Goal: Connect with others: Connect with others

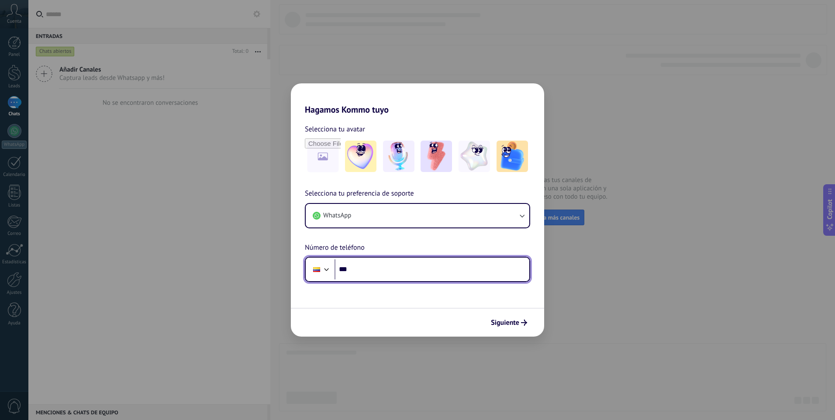
drag, startPoint x: 384, startPoint y: 275, endPoint x: 416, endPoint y: 258, distance: 35.8
click at [384, 274] on input "***" at bounding box center [432, 270] width 195 height 20
type input "**********"
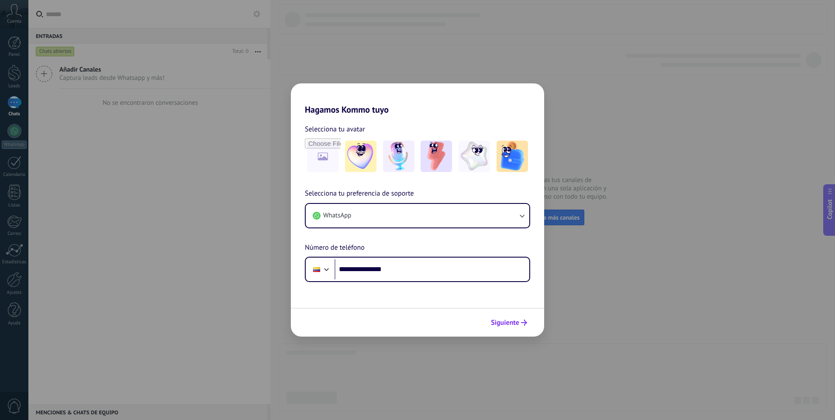
click at [511, 317] on button "Siguiente" at bounding box center [509, 322] width 44 height 15
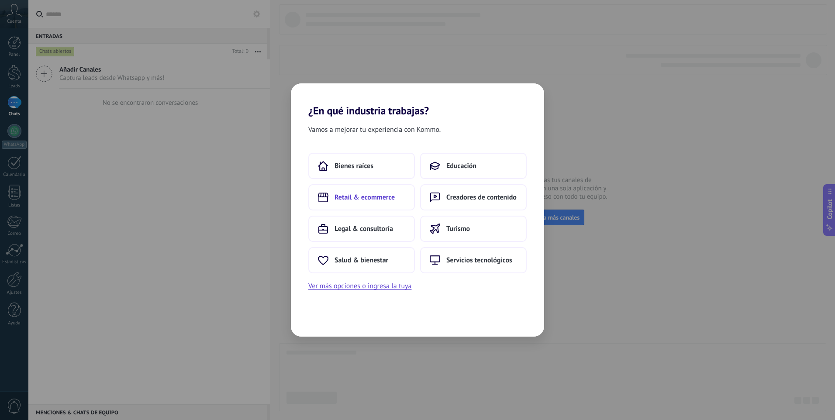
click at [365, 197] on span "Retail & ecommerce" at bounding box center [365, 197] width 60 height 9
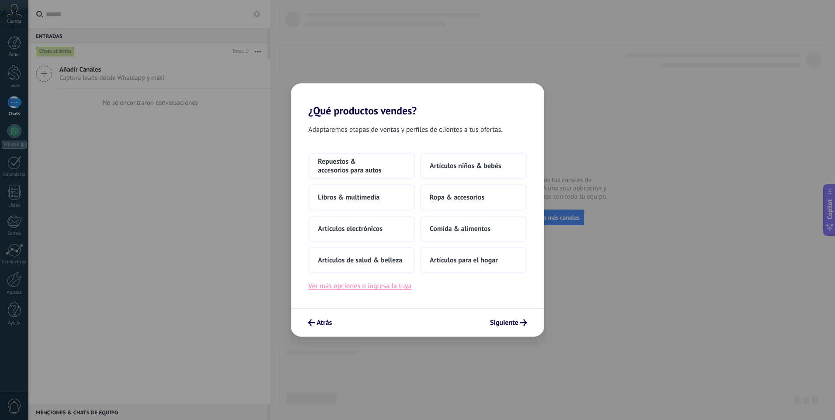
click at [360, 287] on button "Ver más opciones o ingresa la tuya" at bounding box center [359, 286] width 103 height 11
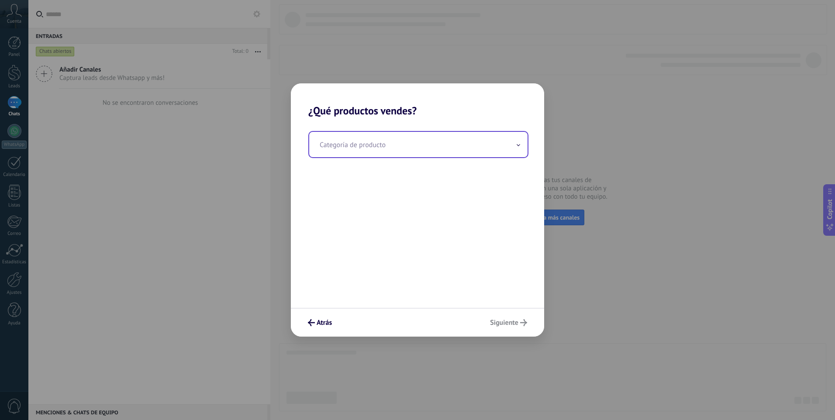
click at [369, 146] on input "text" at bounding box center [418, 144] width 218 height 25
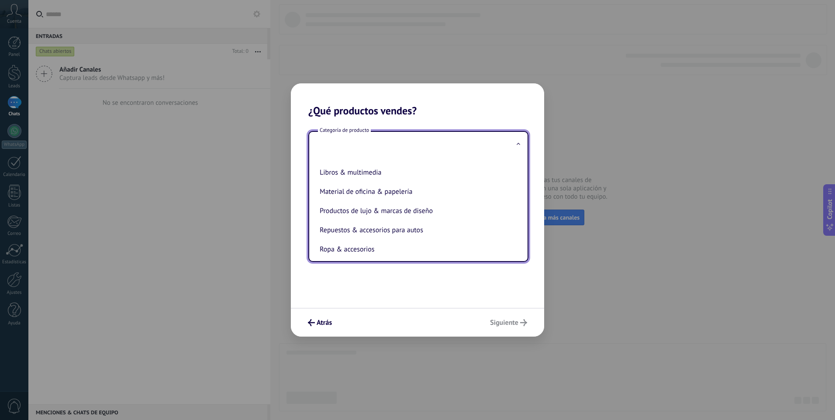
scroll to position [170, 0]
click at [385, 192] on li "Material de oficina & papelería" at bounding box center [416, 190] width 201 height 19
type input "**********"
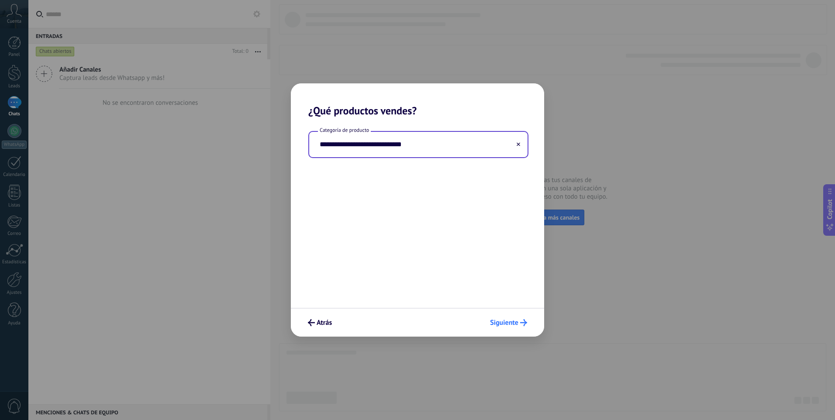
click at [504, 322] on span "Siguiente" at bounding box center [504, 323] width 28 height 6
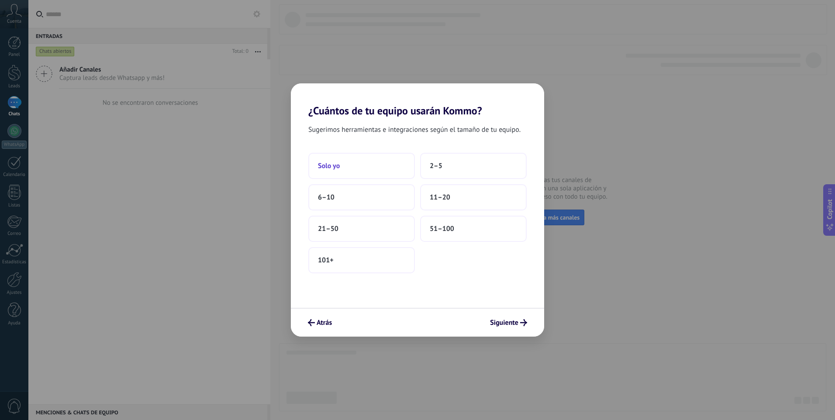
click at [378, 170] on button "Solo yo" at bounding box center [361, 166] width 107 height 26
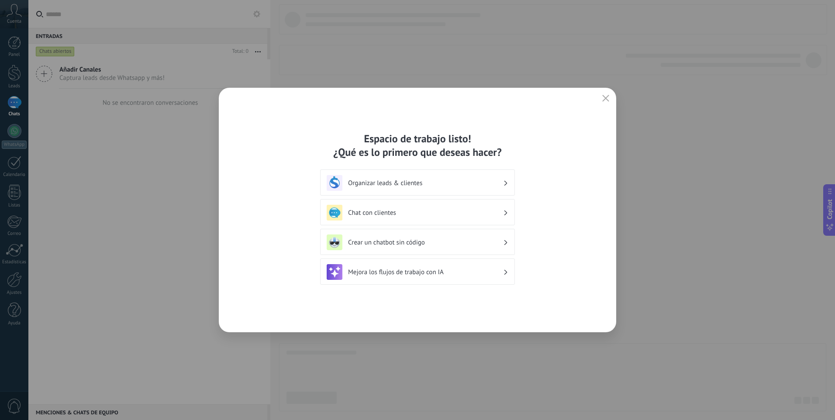
click at [425, 211] on h3 "Chat con clientes" at bounding box center [425, 213] width 155 height 8
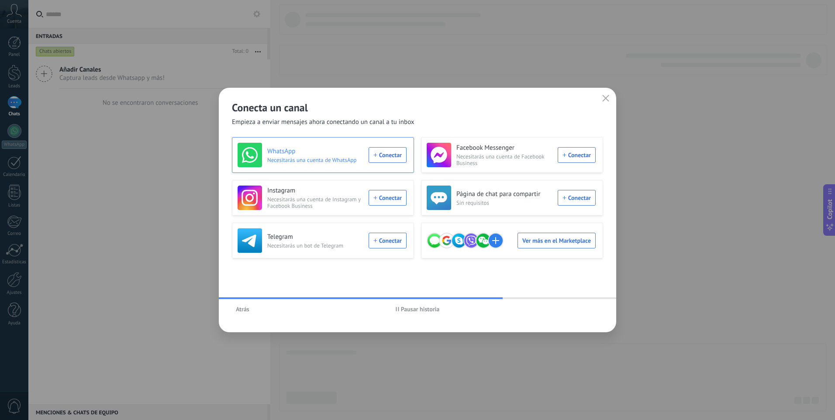
click at [386, 160] on div "WhatsApp Necesitarás una cuenta de WhatsApp Conectar" at bounding box center [322, 155] width 169 height 24
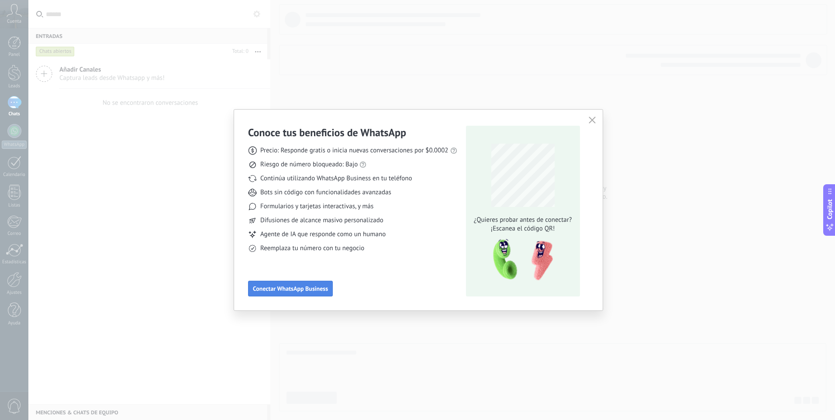
click at [293, 287] on span "Conectar WhatsApp Business" at bounding box center [290, 289] width 75 height 6
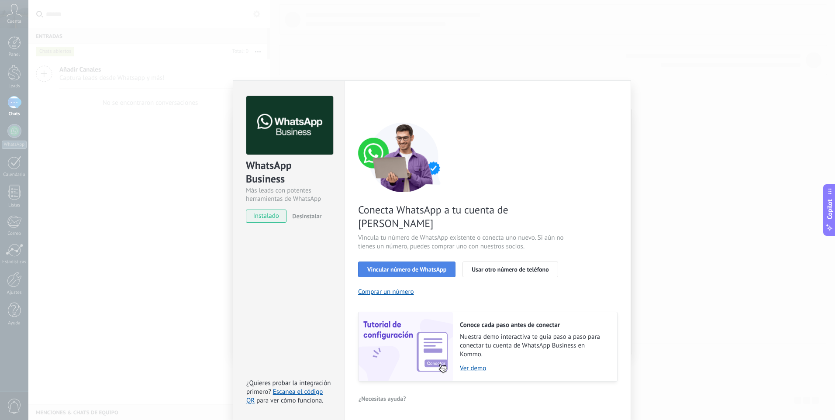
click at [405, 267] on span "Vincular número de WhatsApp" at bounding box center [406, 270] width 79 height 6
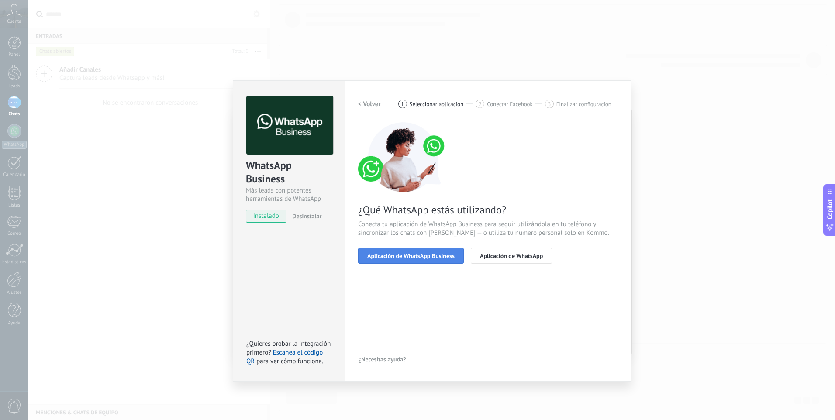
click at [414, 255] on span "Aplicación de WhatsApp Business" at bounding box center [410, 256] width 87 height 6
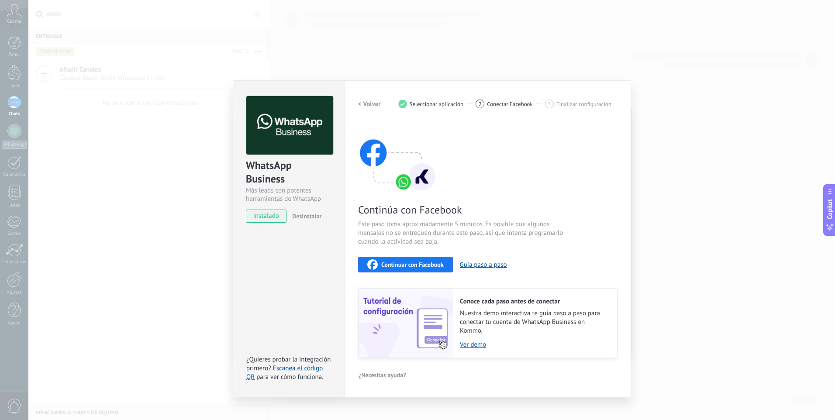
click at [418, 265] on span "Continuar con Facebook" at bounding box center [412, 265] width 62 height 6
click at [586, 371] on div "¿Necesitas ayuda?" at bounding box center [488, 375] width 260 height 13
click at [415, 262] on span "Continuar con Facebook" at bounding box center [412, 265] width 62 height 6
